Goal: Task Accomplishment & Management: Manage account settings

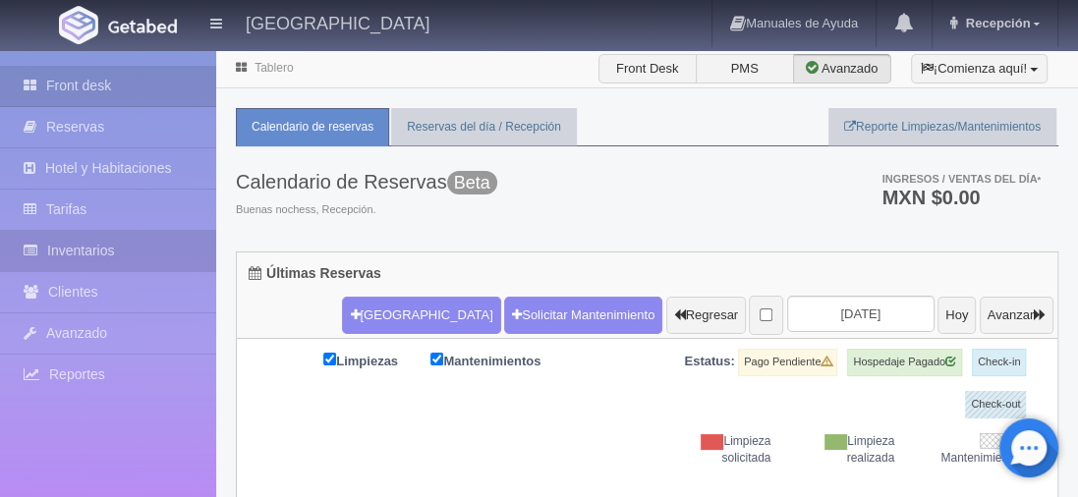
click at [121, 257] on link "Inventarios" at bounding box center [108, 251] width 216 height 40
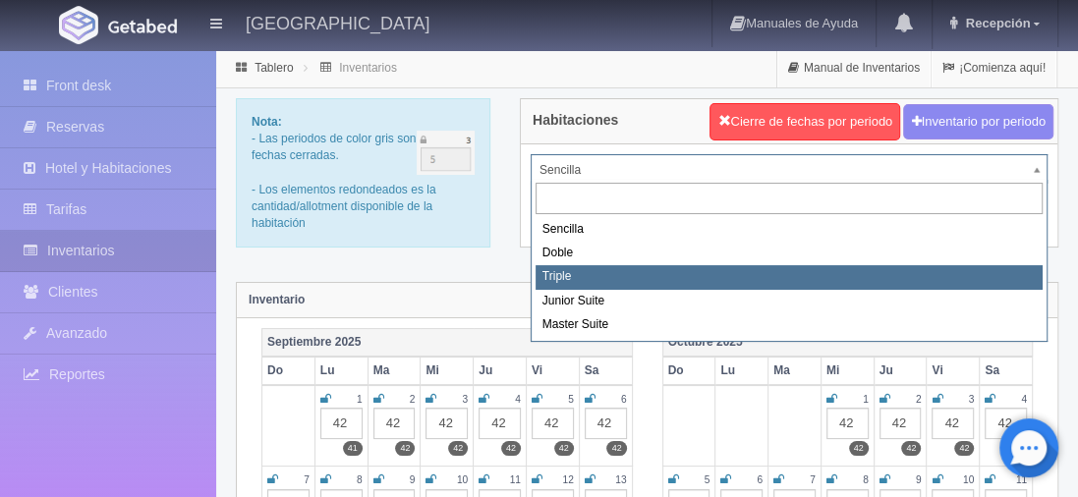
select select "2112"
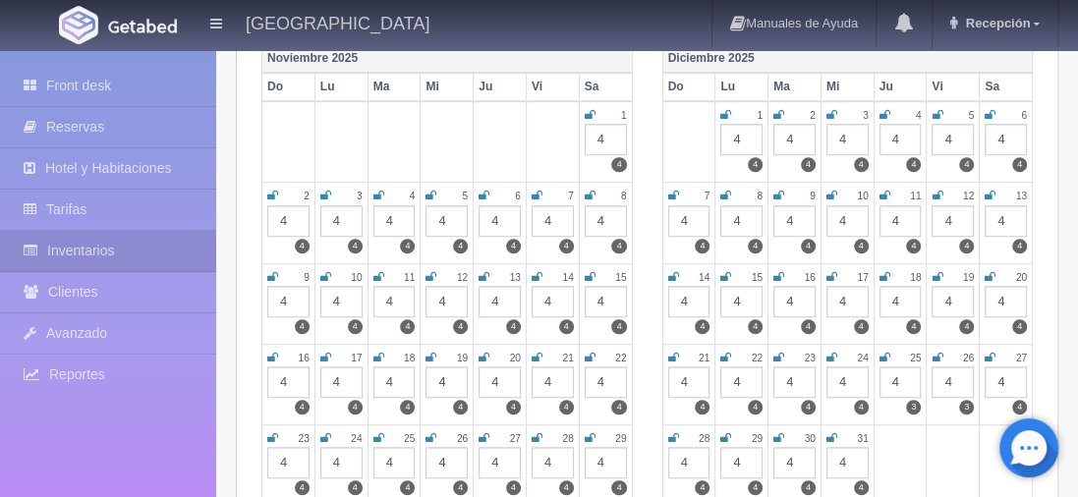
scroll to position [786, 0]
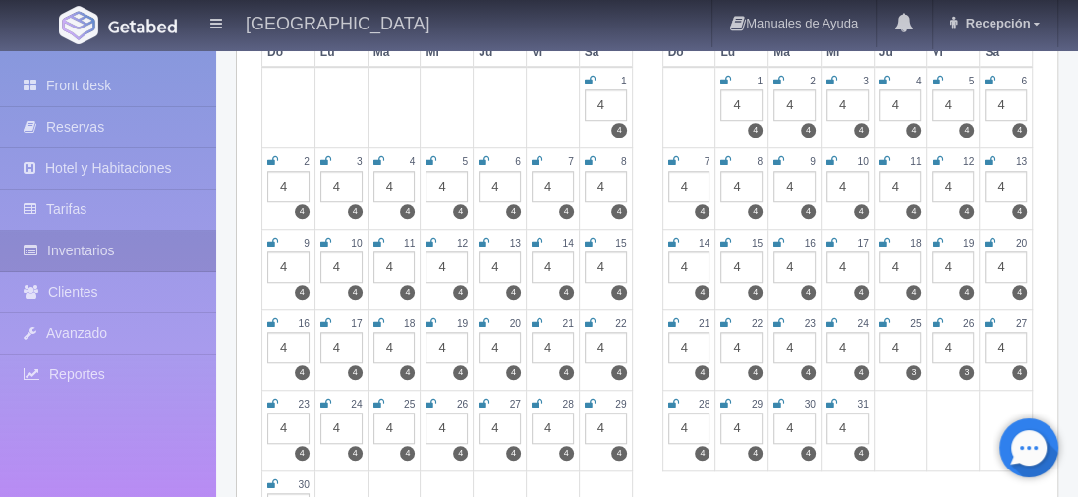
click at [586, 317] on icon at bounding box center [590, 323] width 11 height 12
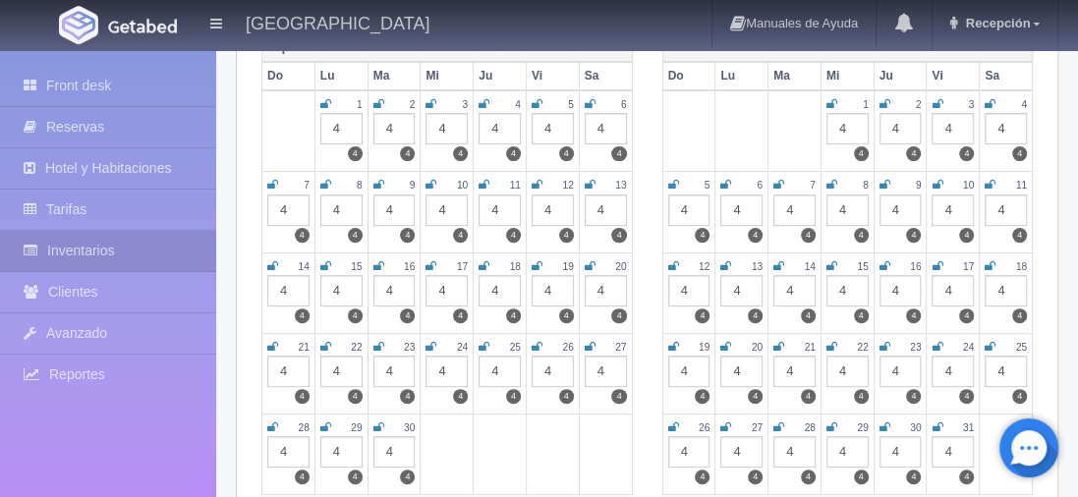
scroll to position [0, 0]
